Goal: Find contact information: Find contact information

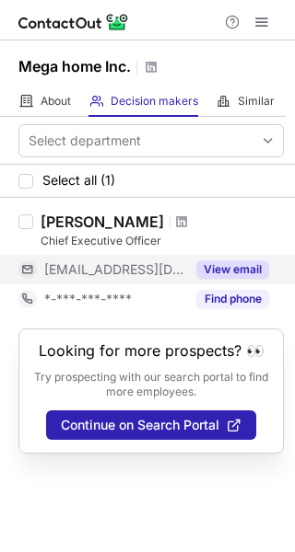
click at [22, 271] on span at bounding box center [27, 269] width 15 height 15
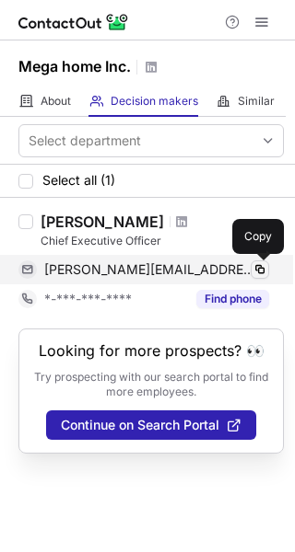
click at [263, 271] on span at bounding box center [259, 269] width 15 height 15
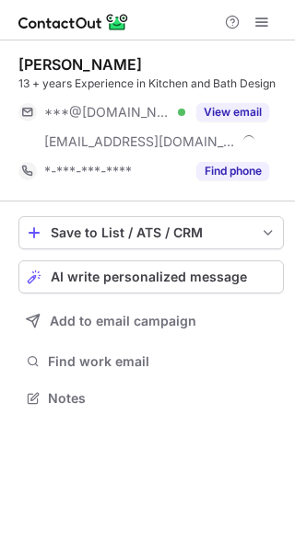
scroll to position [386, 295]
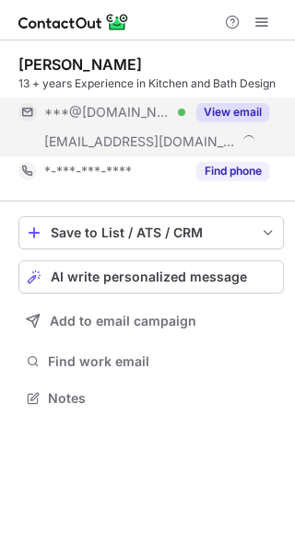
click at [29, 114] on span at bounding box center [27, 112] width 15 height 15
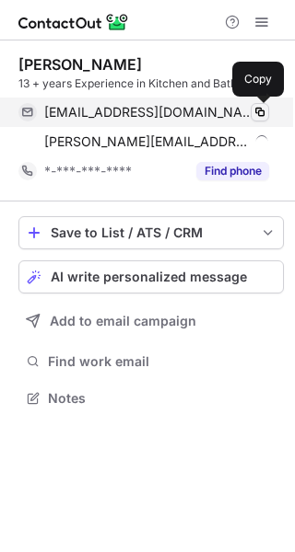
click at [259, 116] on span at bounding box center [259, 112] width 15 height 15
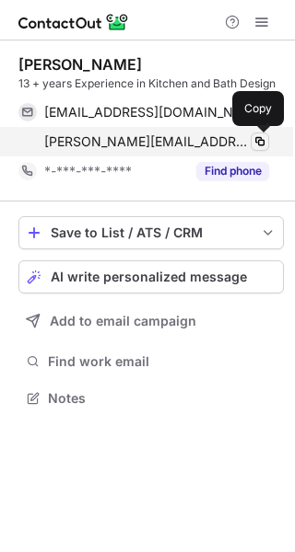
click at [257, 140] on span at bounding box center [259, 141] width 15 height 15
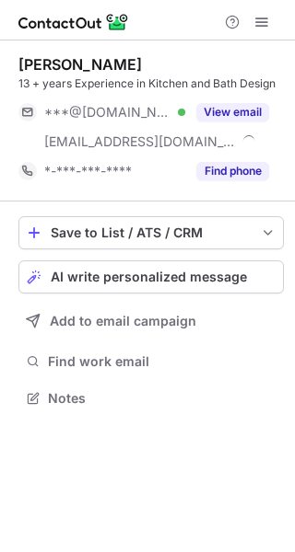
scroll to position [386, 295]
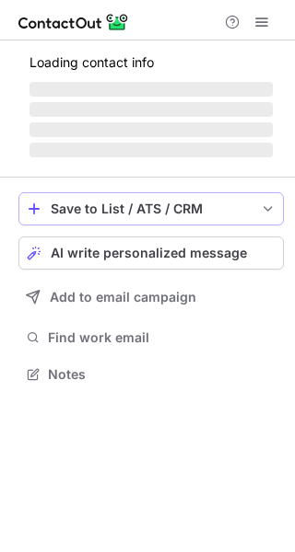
scroll to position [386, 295]
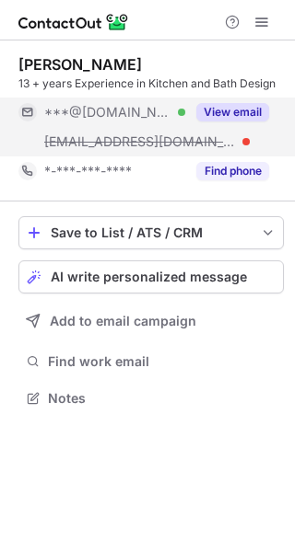
click at [32, 112] on span at bounding box center [27, 112] width 15 height 15
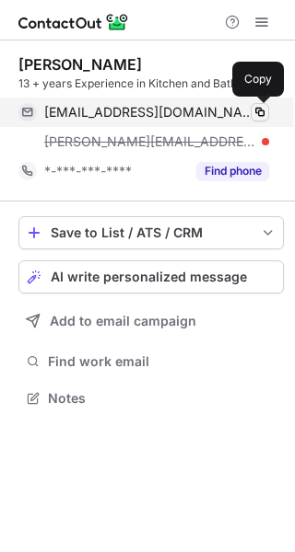
click at [261, 115] on span at bounding box center [259, 112] width 15 height 15
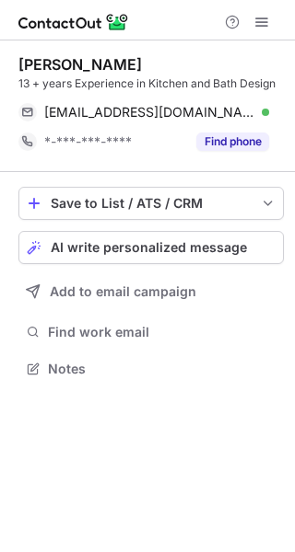
scroll to position [356, 295]
